Goal: Transaction & Acquisition: Download file/media

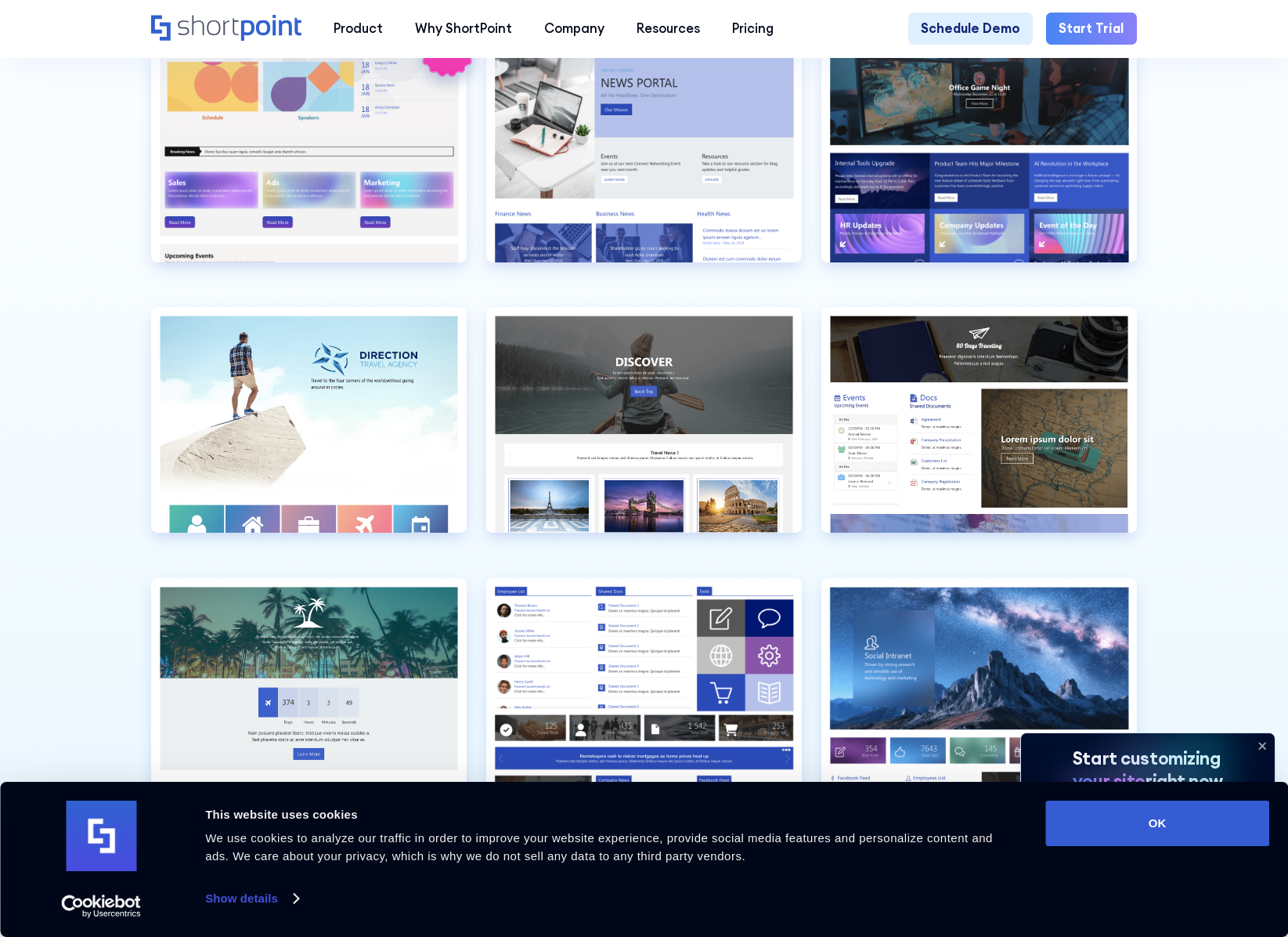
scroll to position [3995, 0]
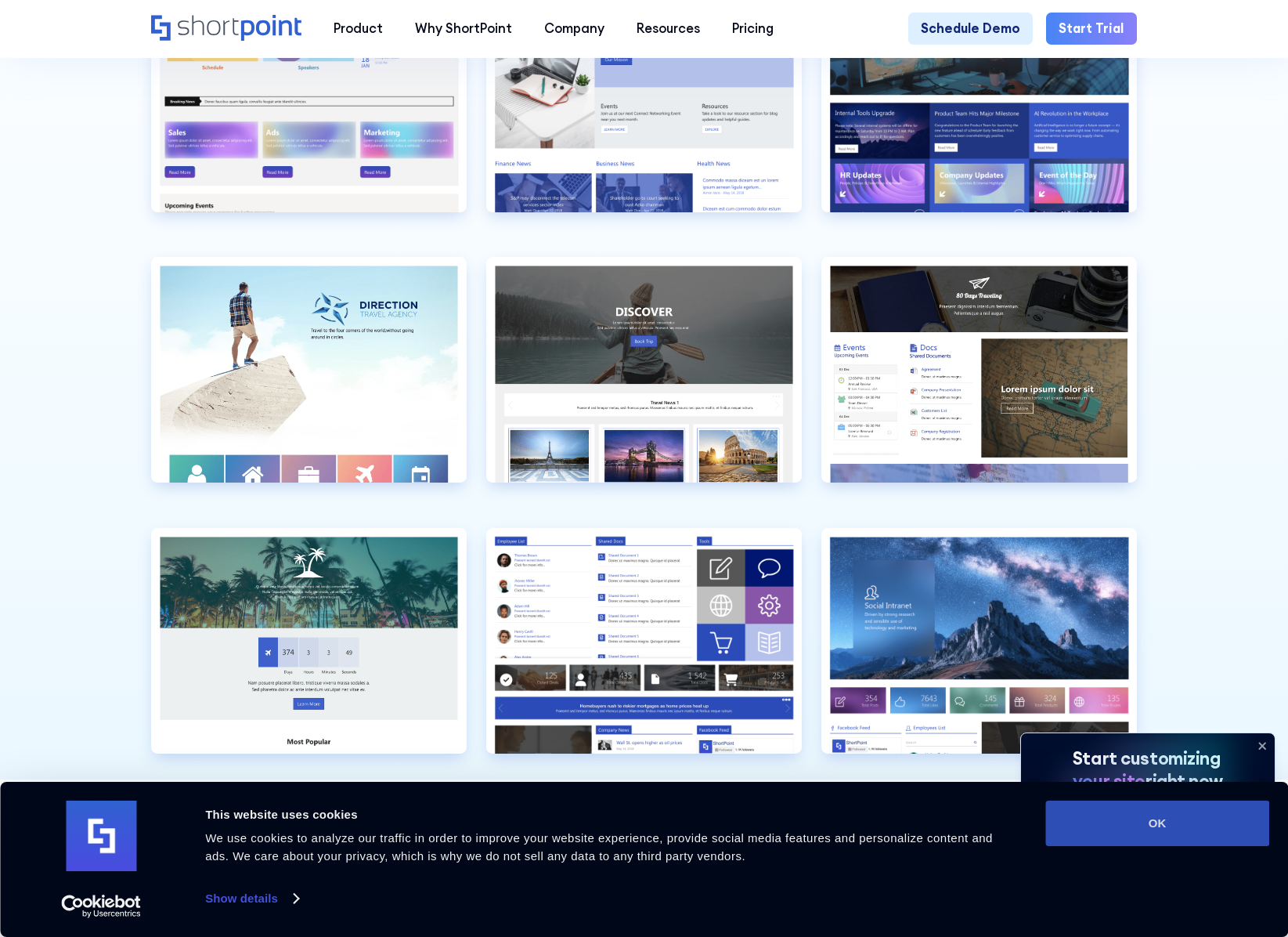
click at [1213, 813] on button "OK" at bounding box center [1157, 823] width 224 height 45
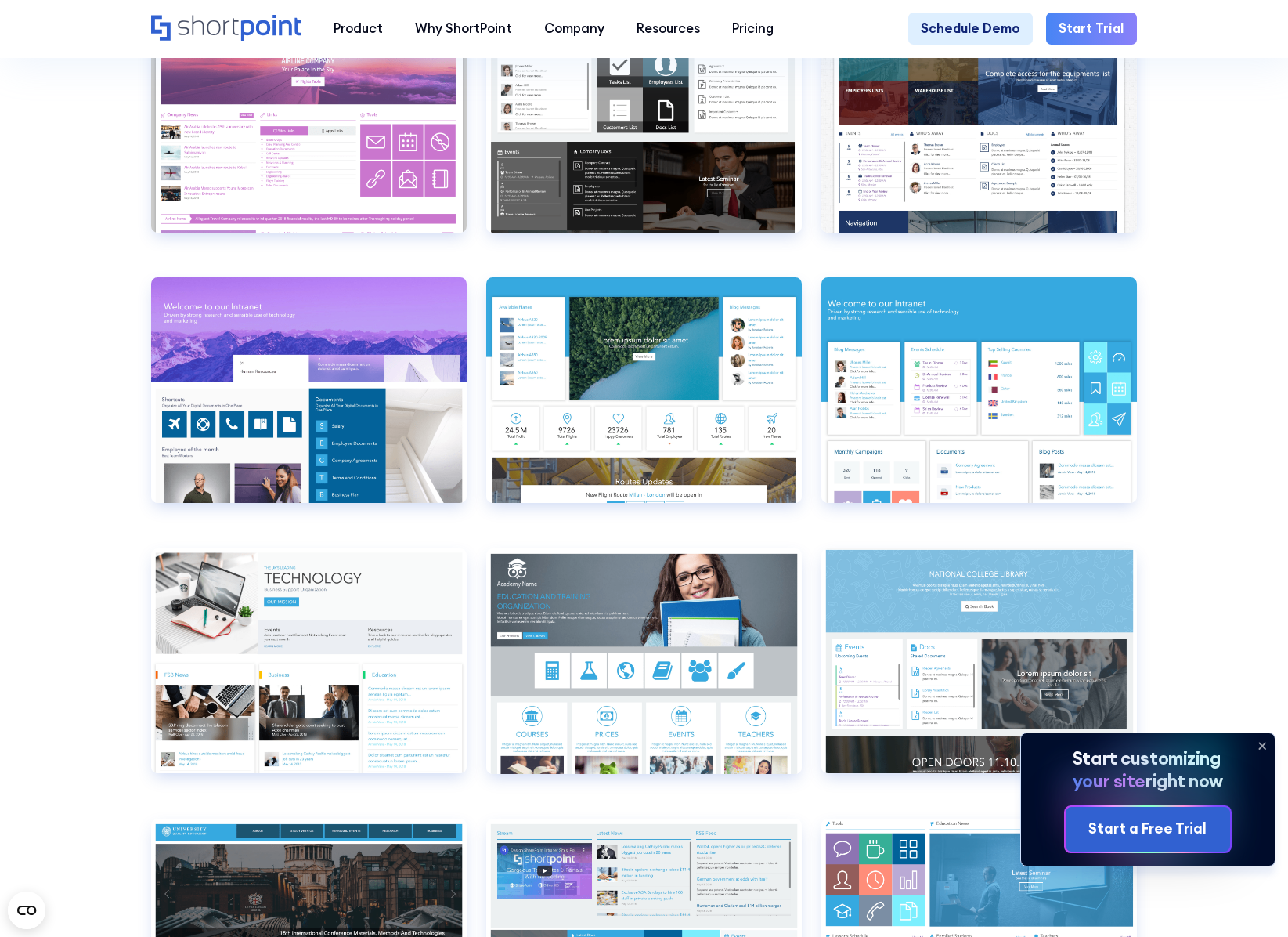
scroll to position [5483, 0]
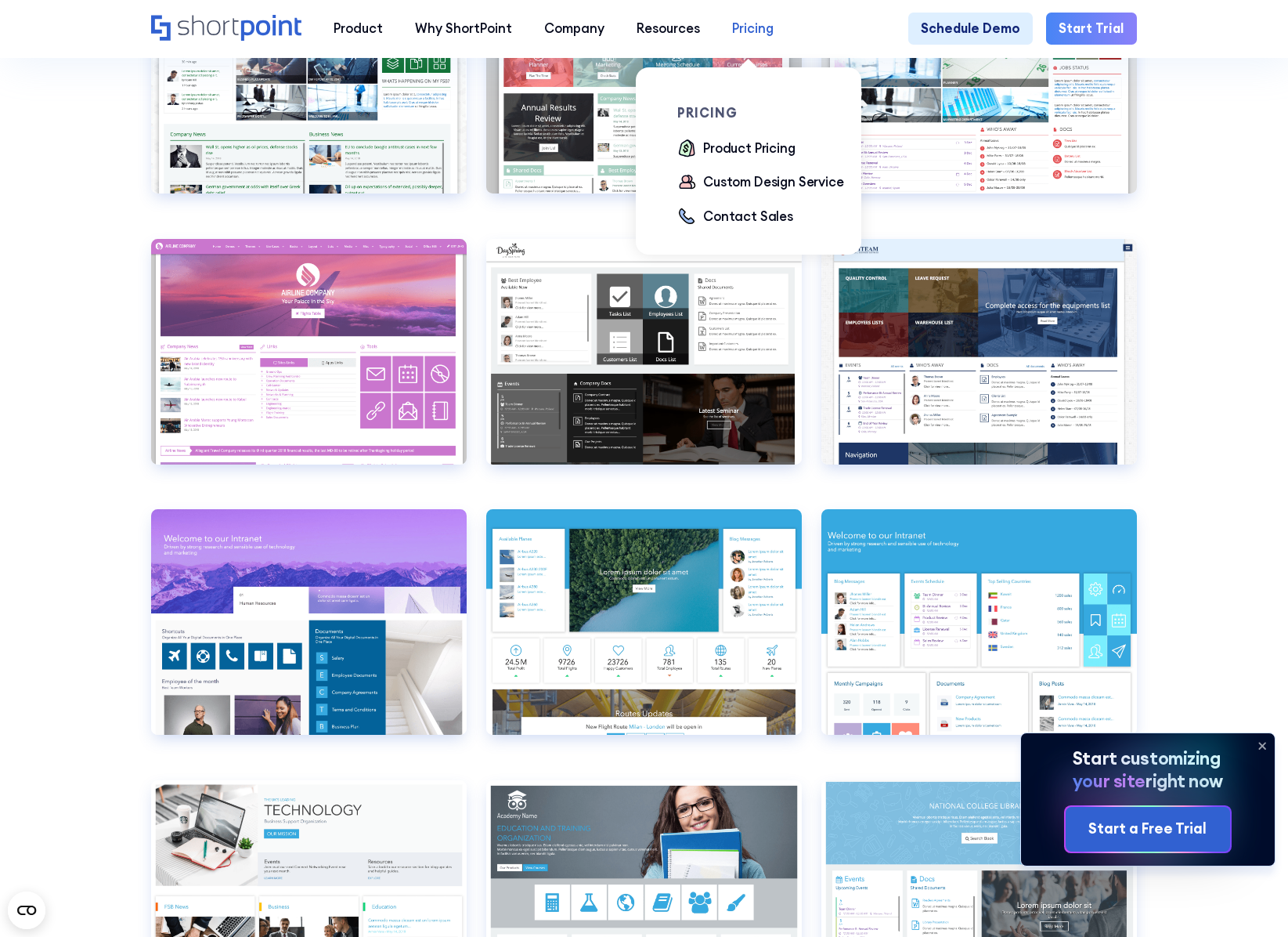
click at [761, 26] on div "Pricing" at bounding box center [753, 29] width 42 height 20
click at [779, 147] on div "Product Pricing" at bounding box center [750, 148] width 93 height 20
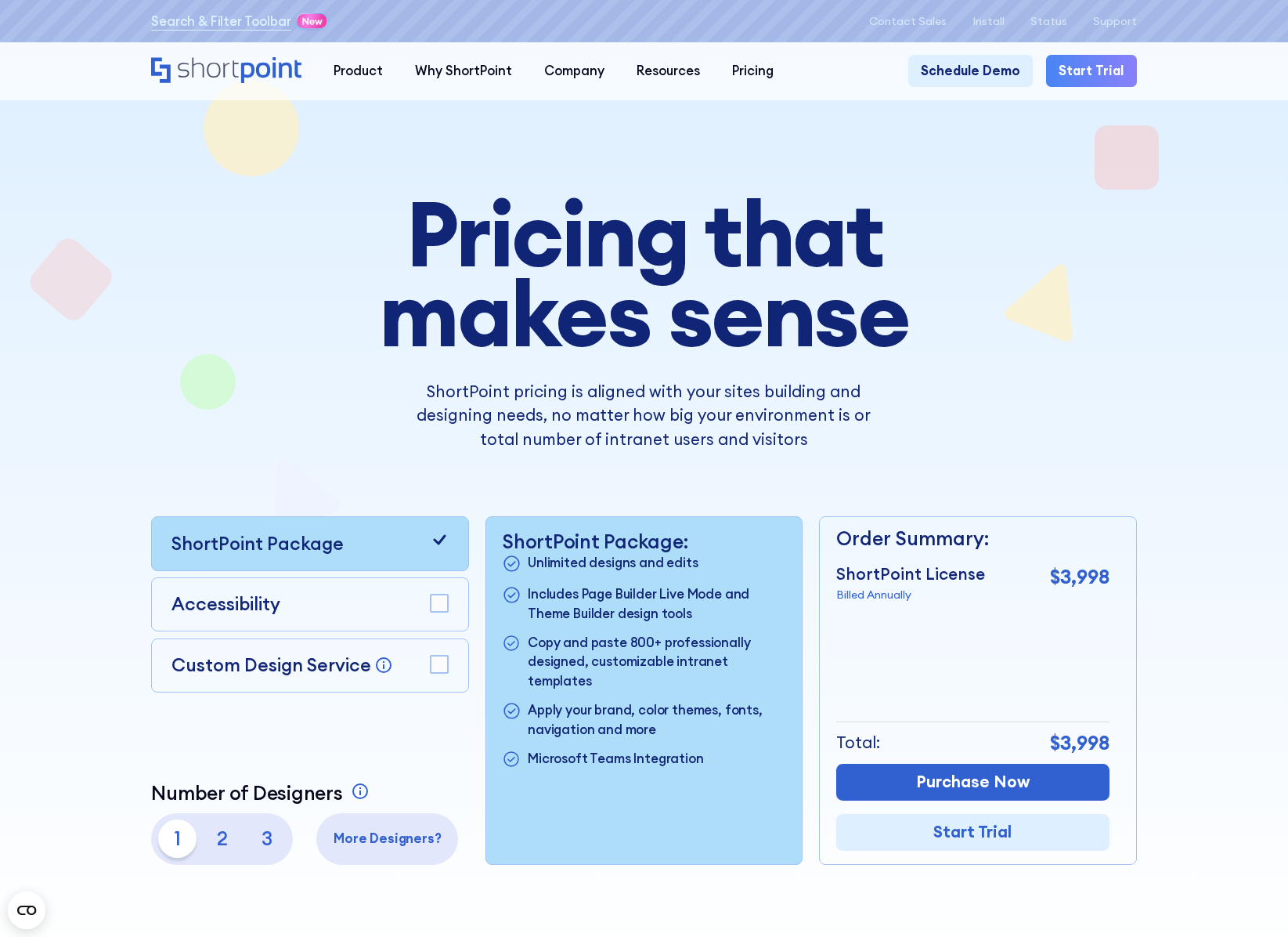
drag, startPoint x: 165, startPoint y: 289, endPoint x: 176, endPoint y: 295, distance: 12.5
click at [165, 289] on div "Pricing that makes sense ShortPoint pricing is aligned with your sites building…" at bounding box center [643, 529] width 985 height 671
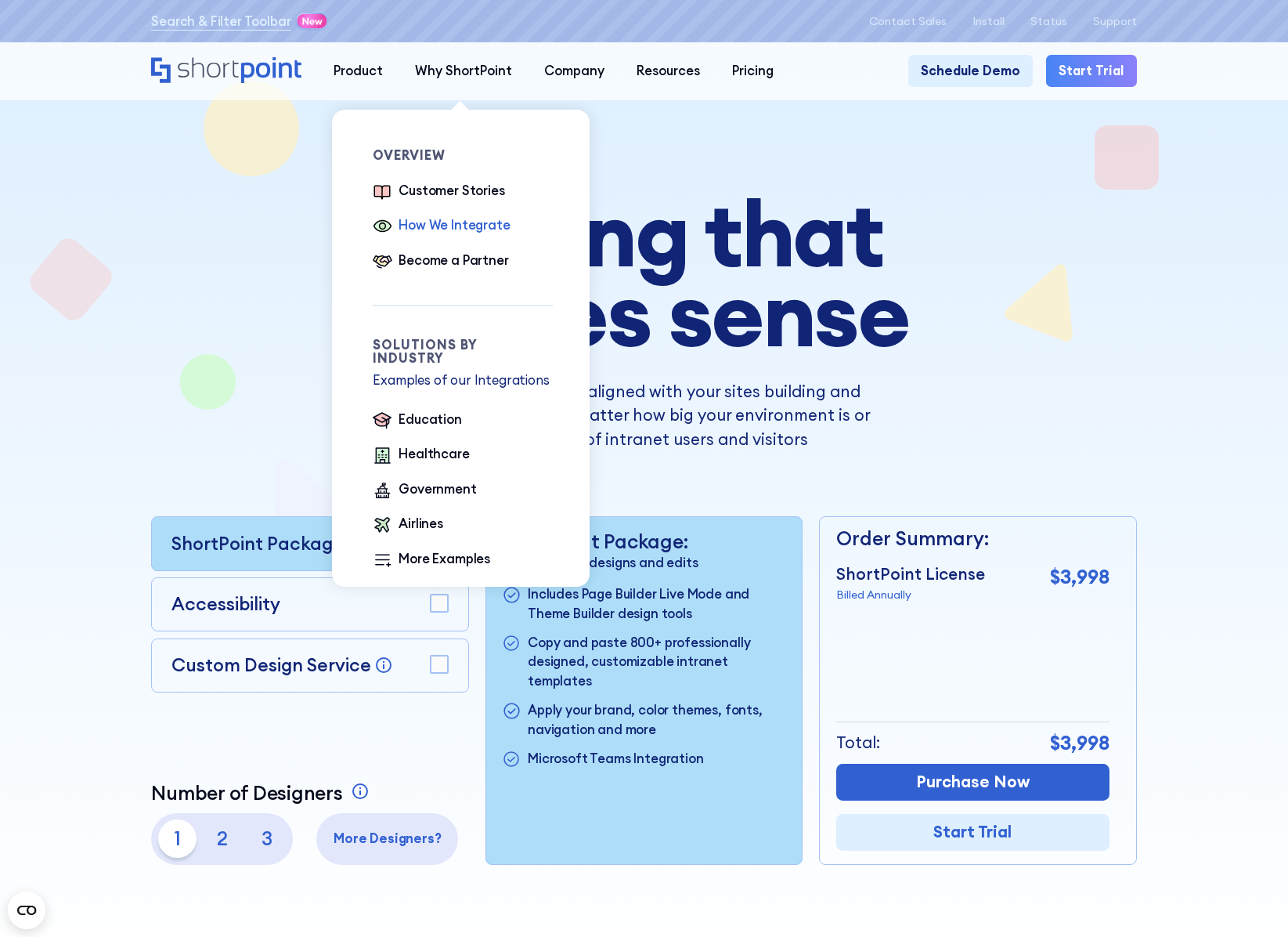
click at [484, 221] on div "How We Integrate" at bounding box center [454, 226] width 111 height 20
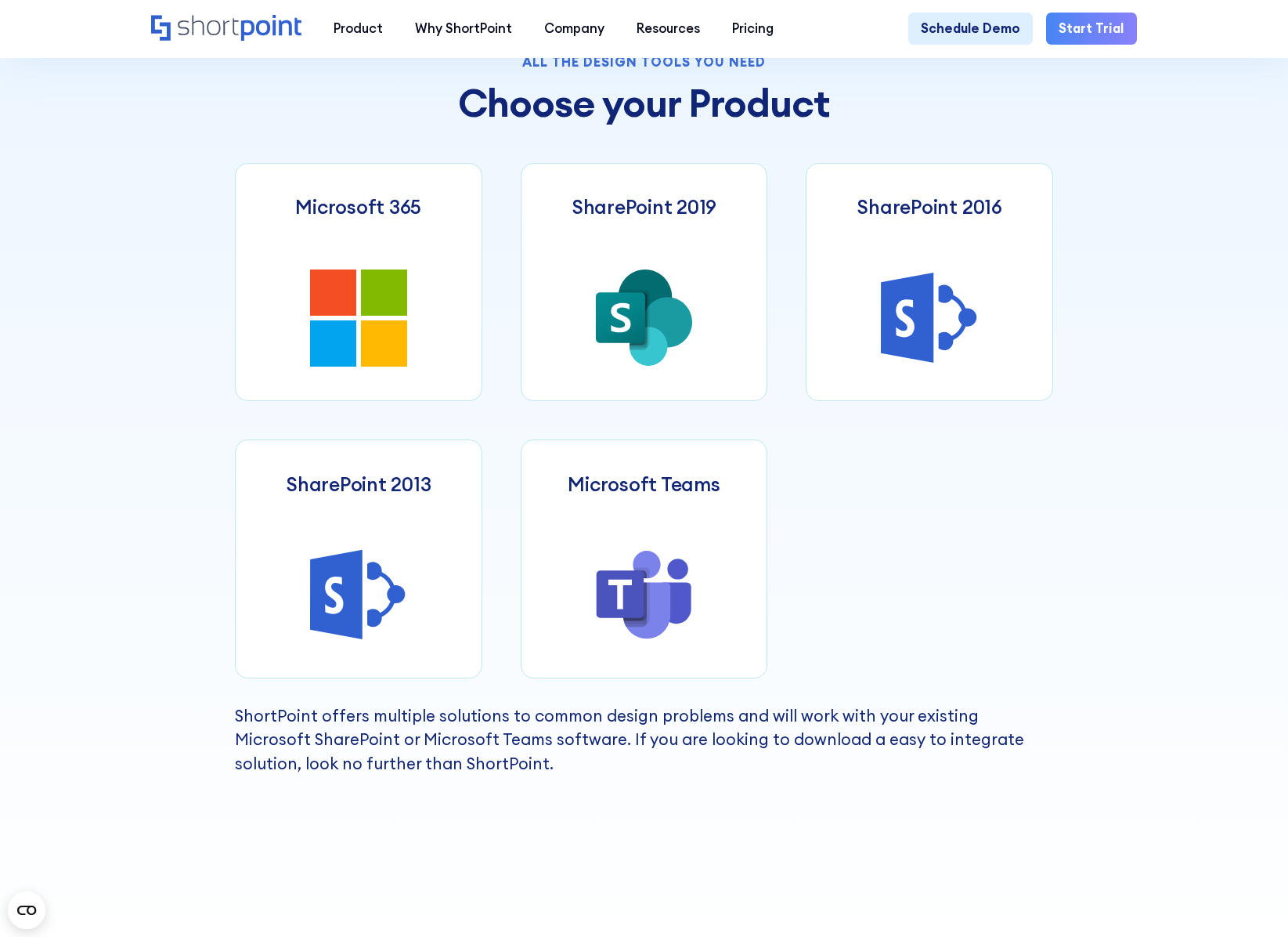
scroll to position [705, 0]
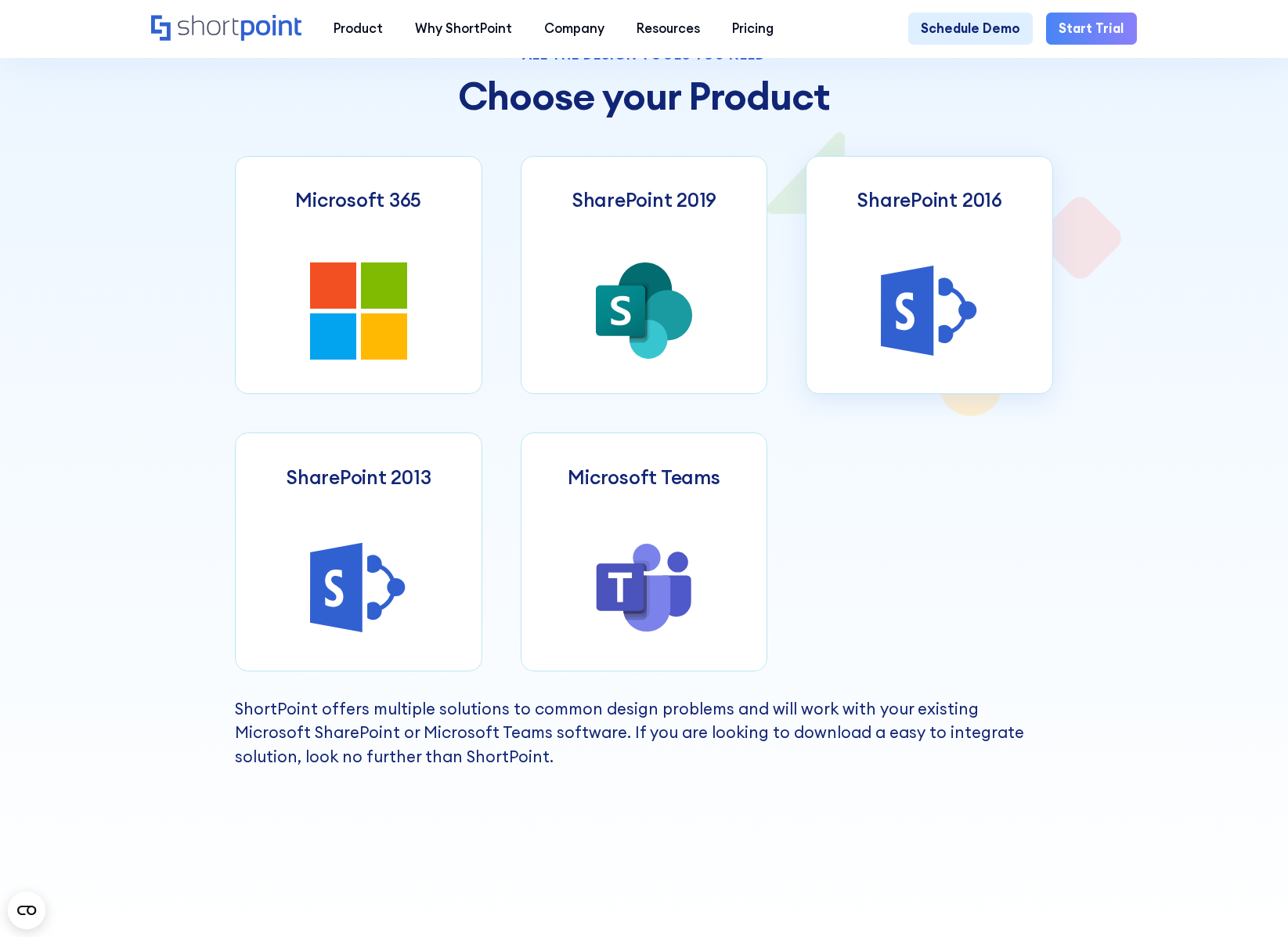
click at [887, 333] on icon at bounding box center [908, 310] width 53 height 89
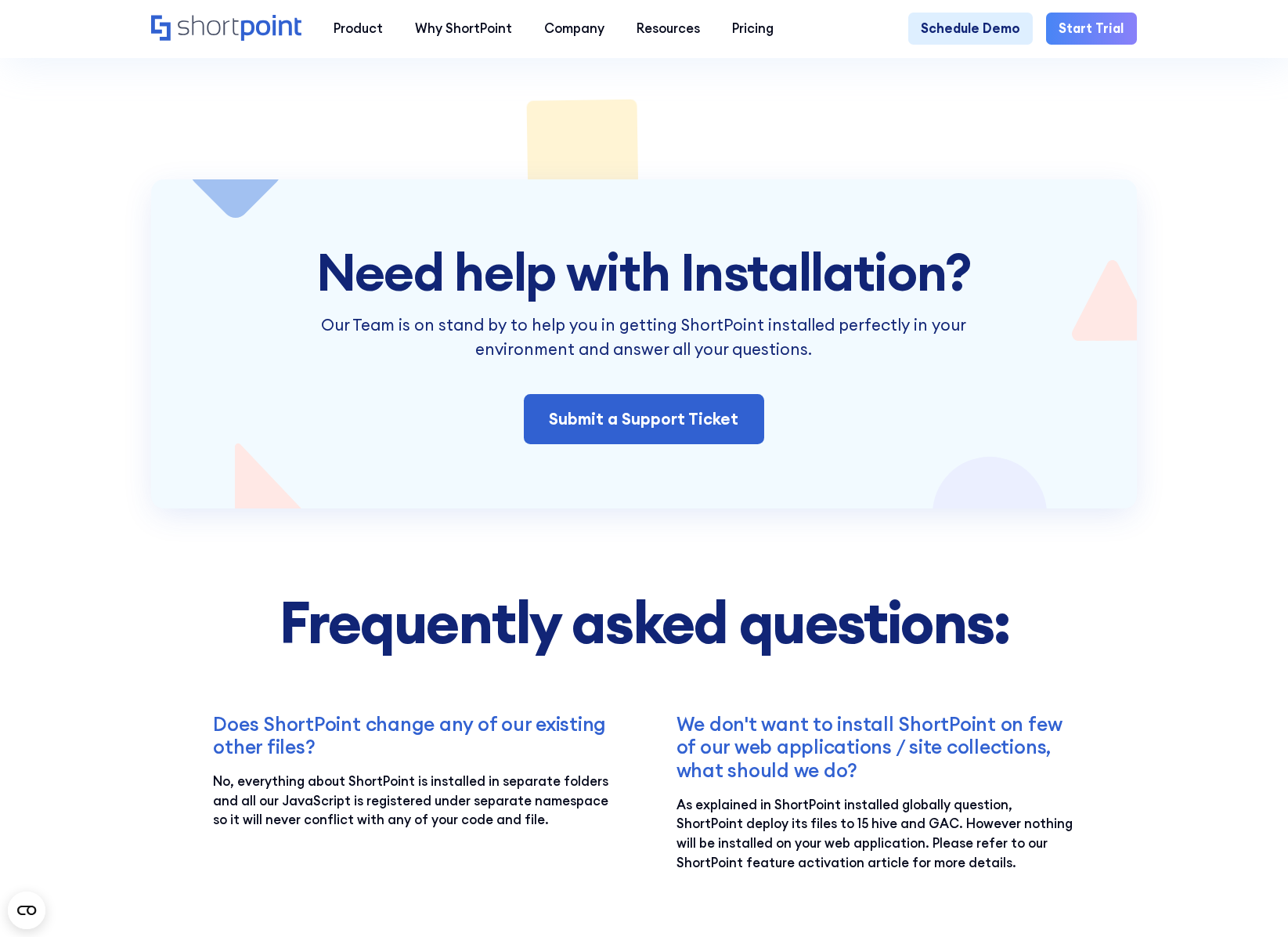
scroll to position [2741, 0]
